Goal: Transaction & Acquisition: Purchase product/service

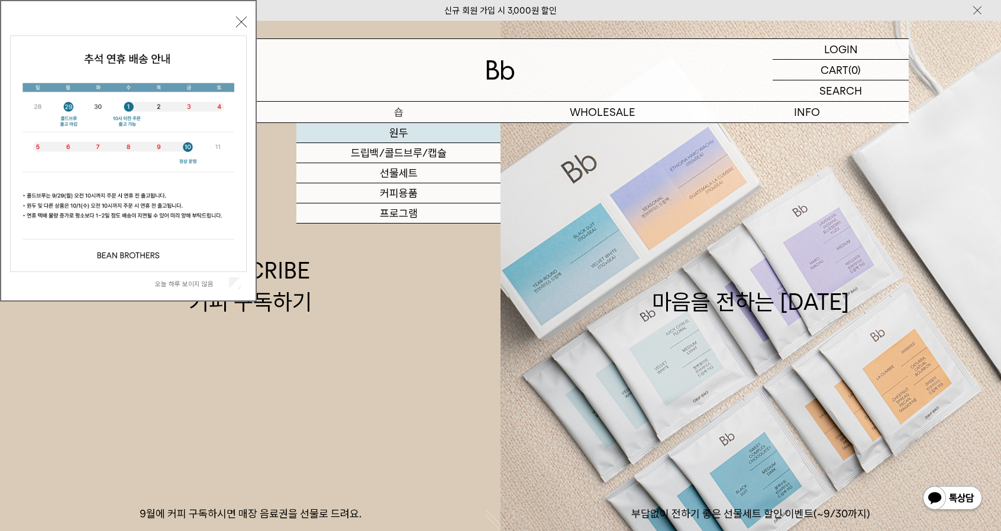
click at [395, 129] on link "원두" at bounding box center [398, 133] width 204 height 20
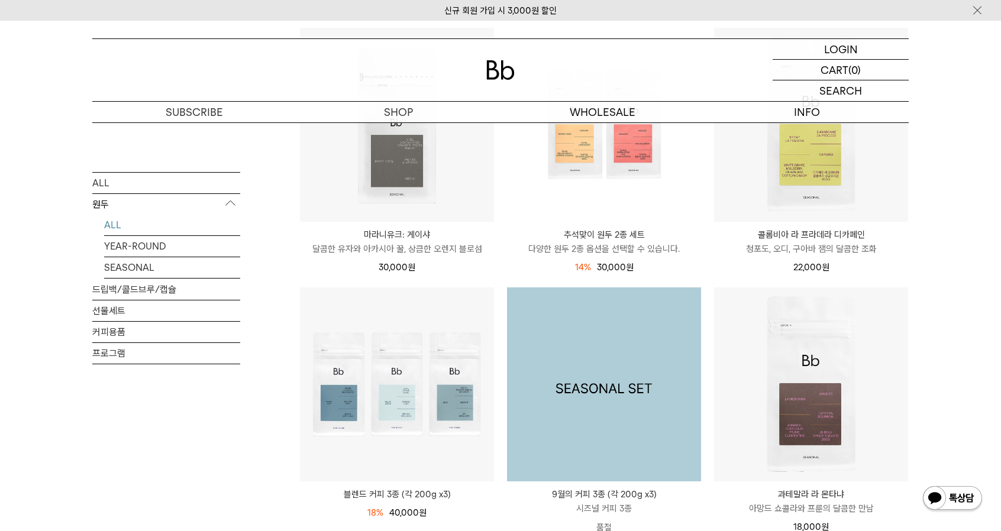
scroll to position [118, 0]
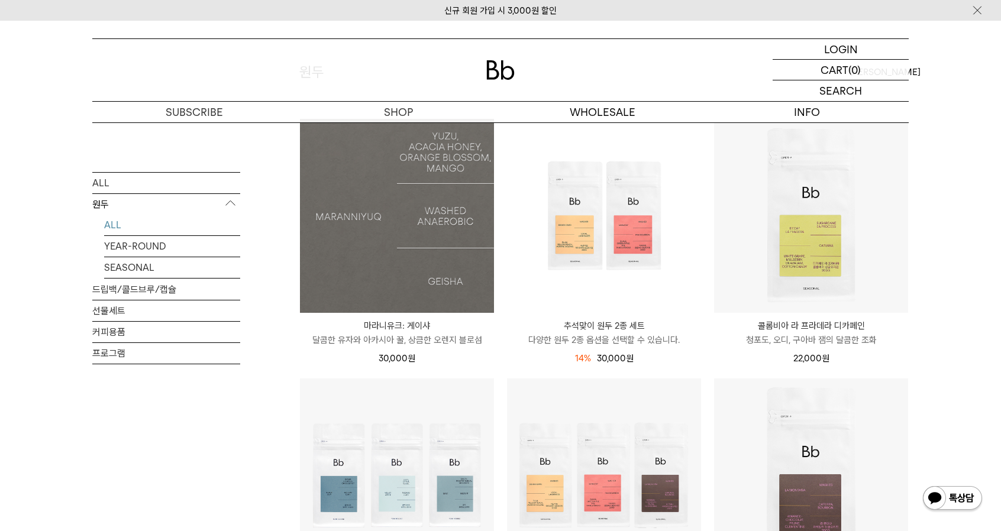
click at [403, 229] on img at bounding box center [397, 216] width 194 height 194
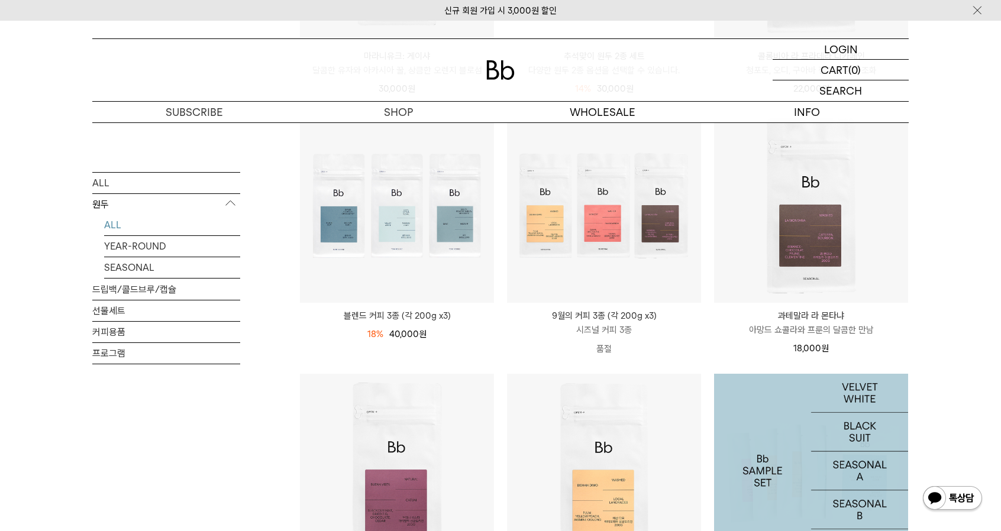
scroll to position [355, 0]
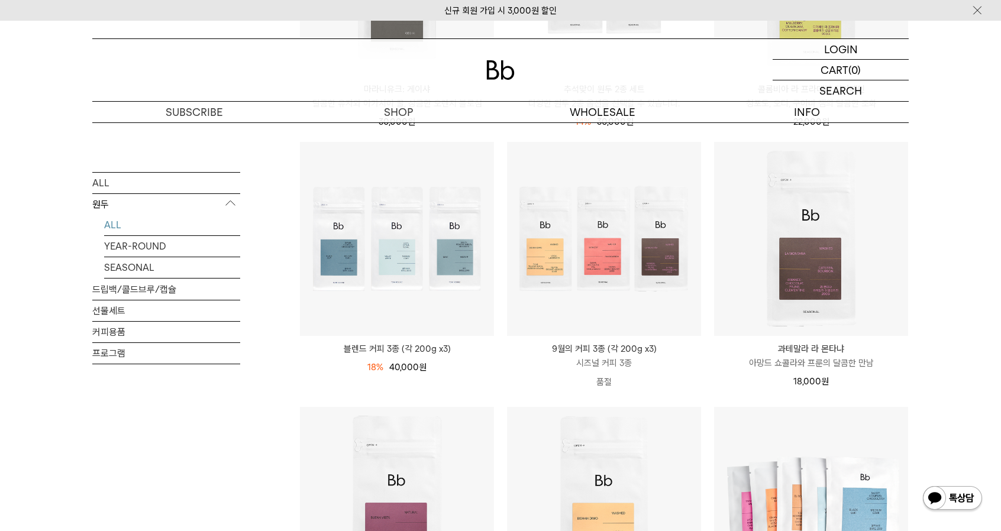
click at [809, 351] on p "과테말라 라 몬타냐" at bounding box center [811, 349] width 194 height 14
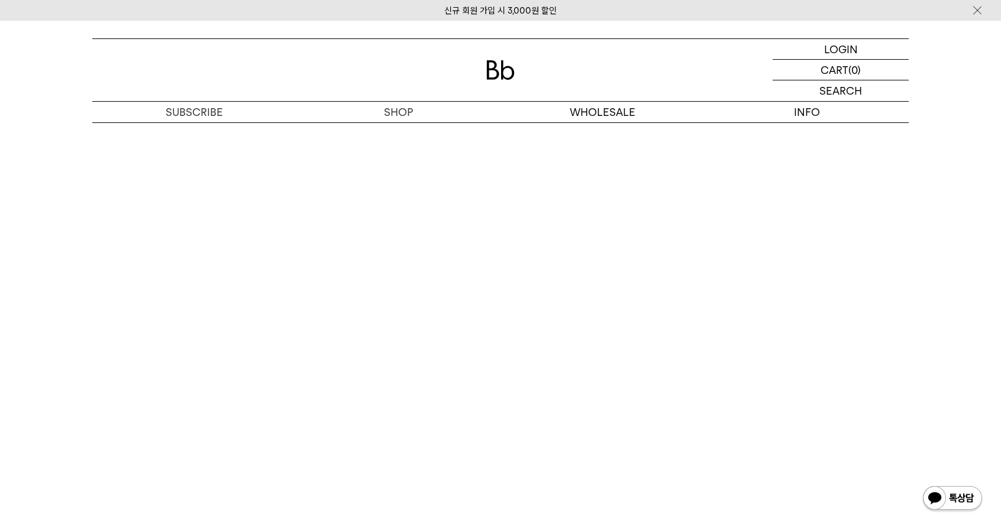
scroll to position [2838, 0]
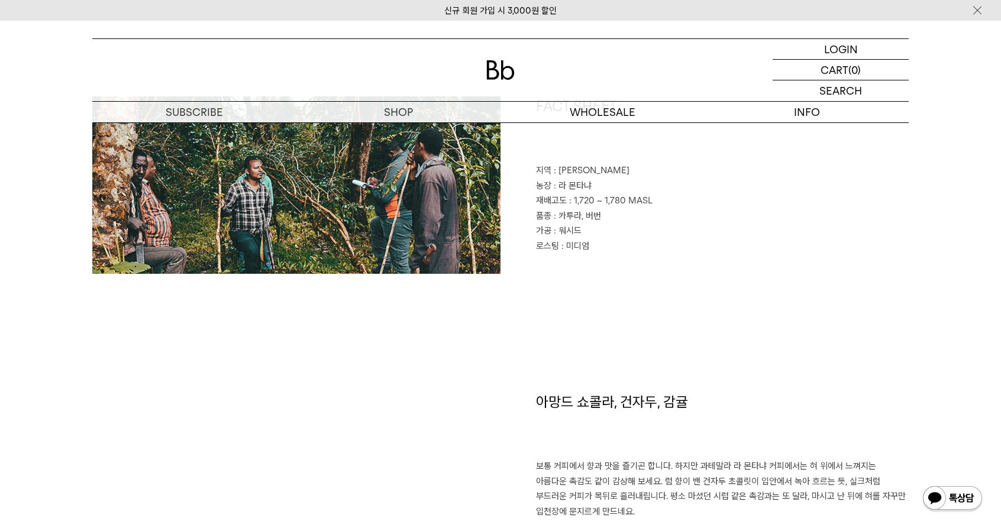
scroll to position [473, 0]
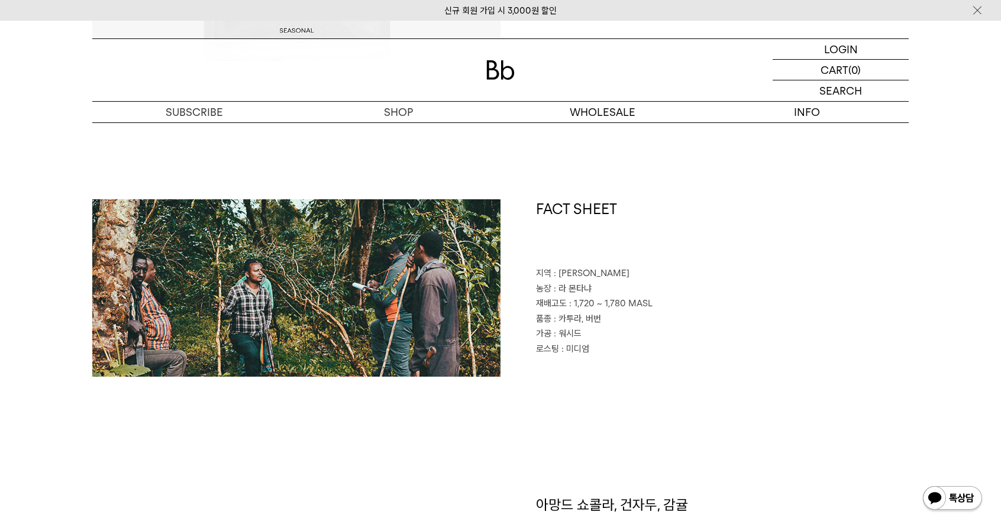
drag, startPoint x: 685, startPoint y: 232, endPoint x: 669, endPoint y: 231, distance: 15.4
